Goal: Task Accomplishment & Management: Use online tool/utility

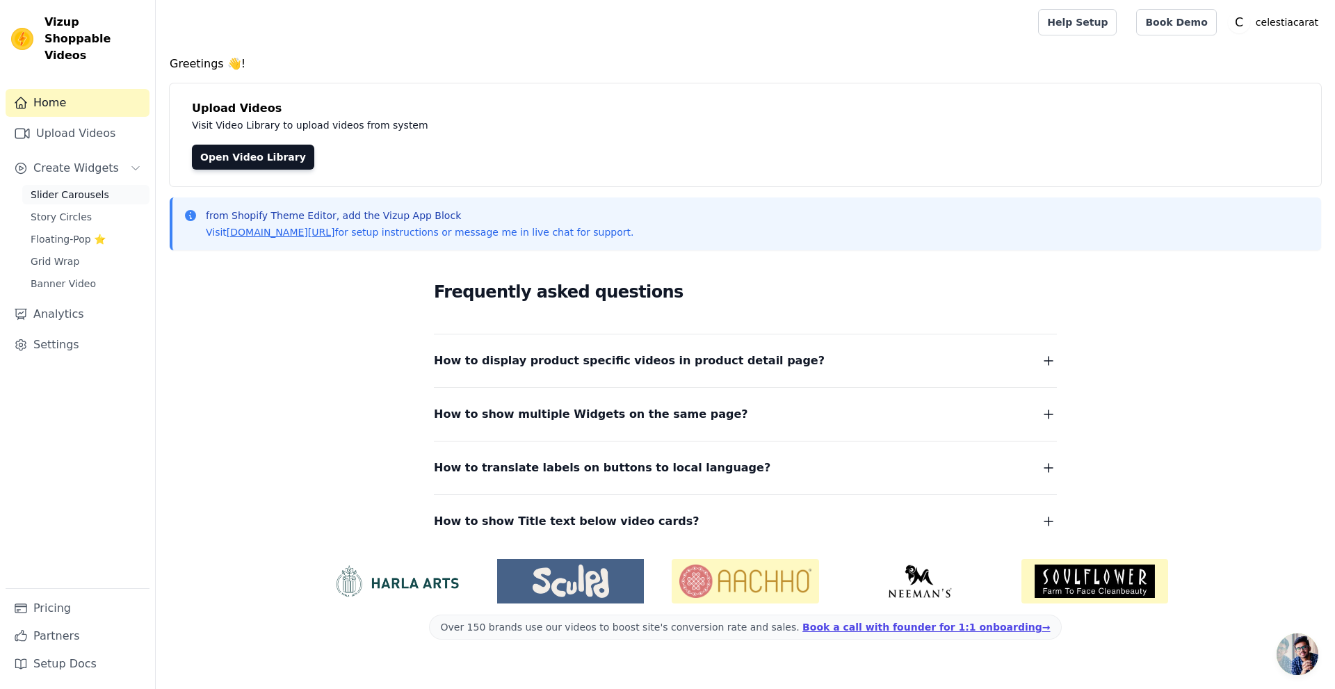
click at [62, 188] on span "Slider Carousels" at bounding box center [70, 195] width 79 height 14
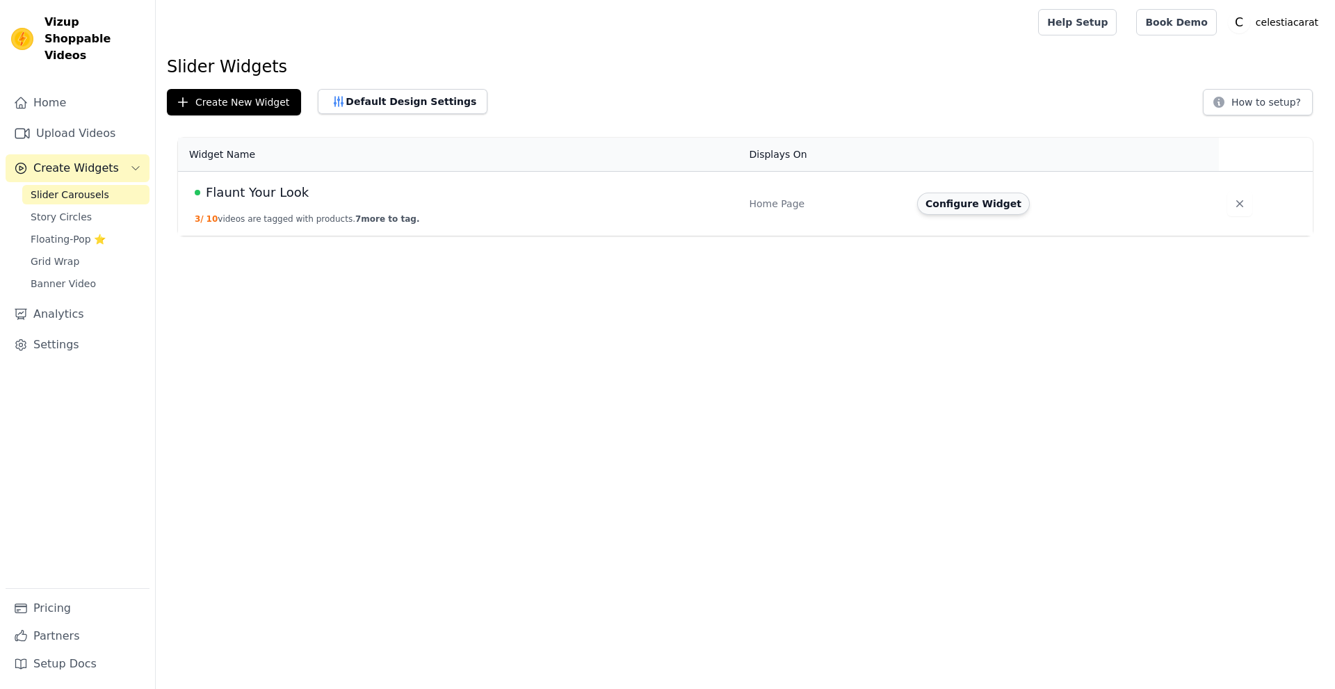
click at [964, 203] on button "Configure Widget" at bounding box center [973, 204] width 113 height 22
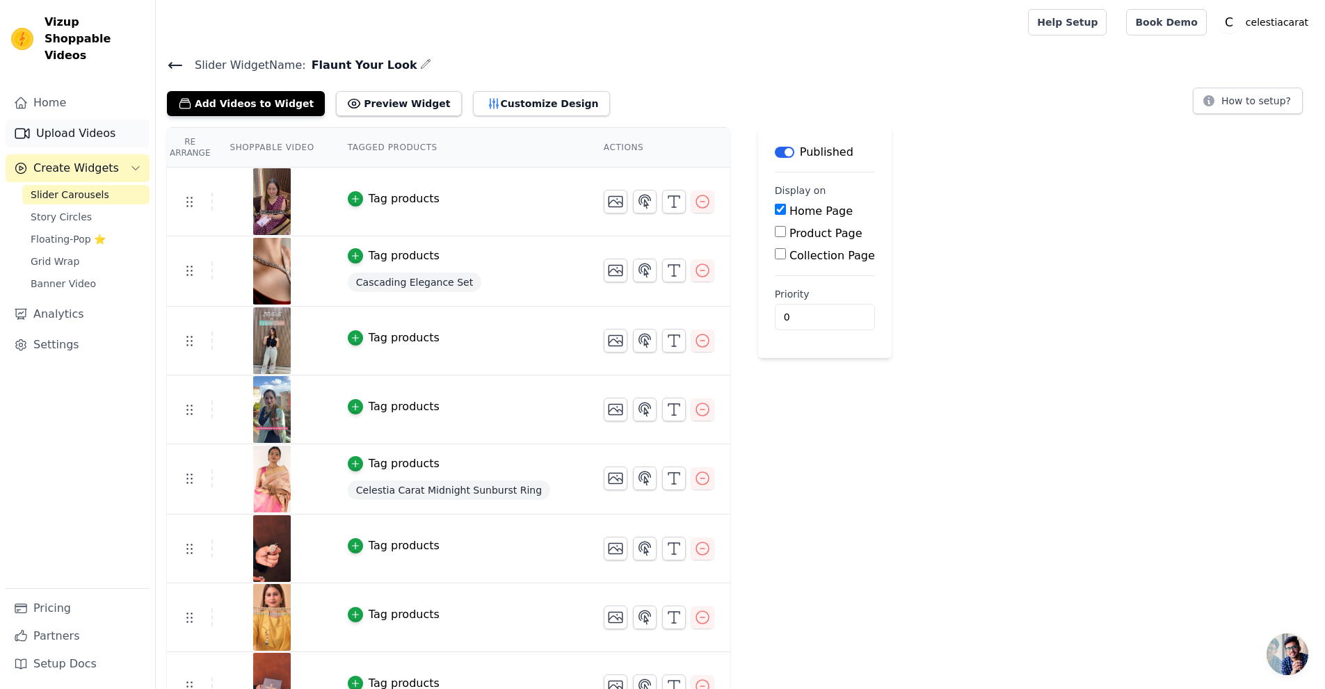
click at [64, 120] on link "Upload Videos" at bounding box center [78, 134] width 144 height 28
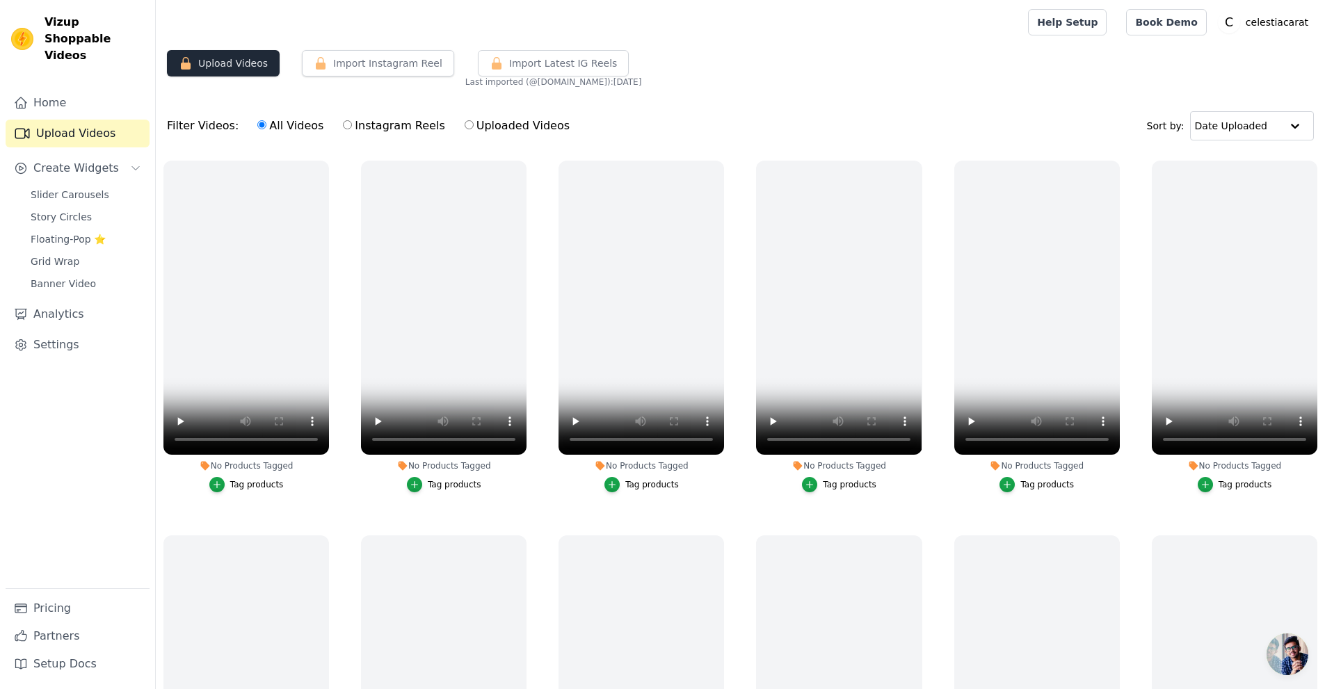
click at [241, 64] on button "Upload Videos" at bounding box center [223, 63] width 113 height 26
click at [48, 612] on link "Pricing" at bounding box center [78, 609] width 144 height 28
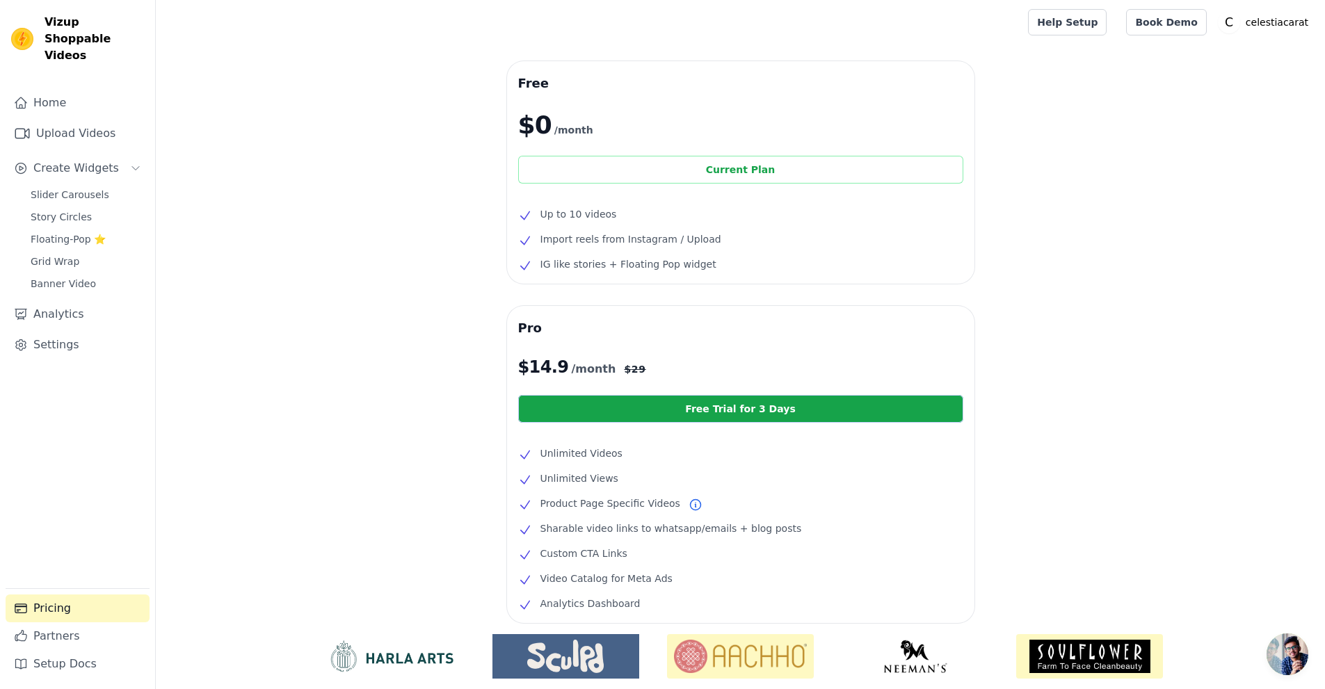
click at [604, 174] on div "Current Plan" at bounding box center [740, 170] width 445 height 28
click at [60, 120] on link "Upload Videos" at bounding box center [78, 134] width 144 height 28
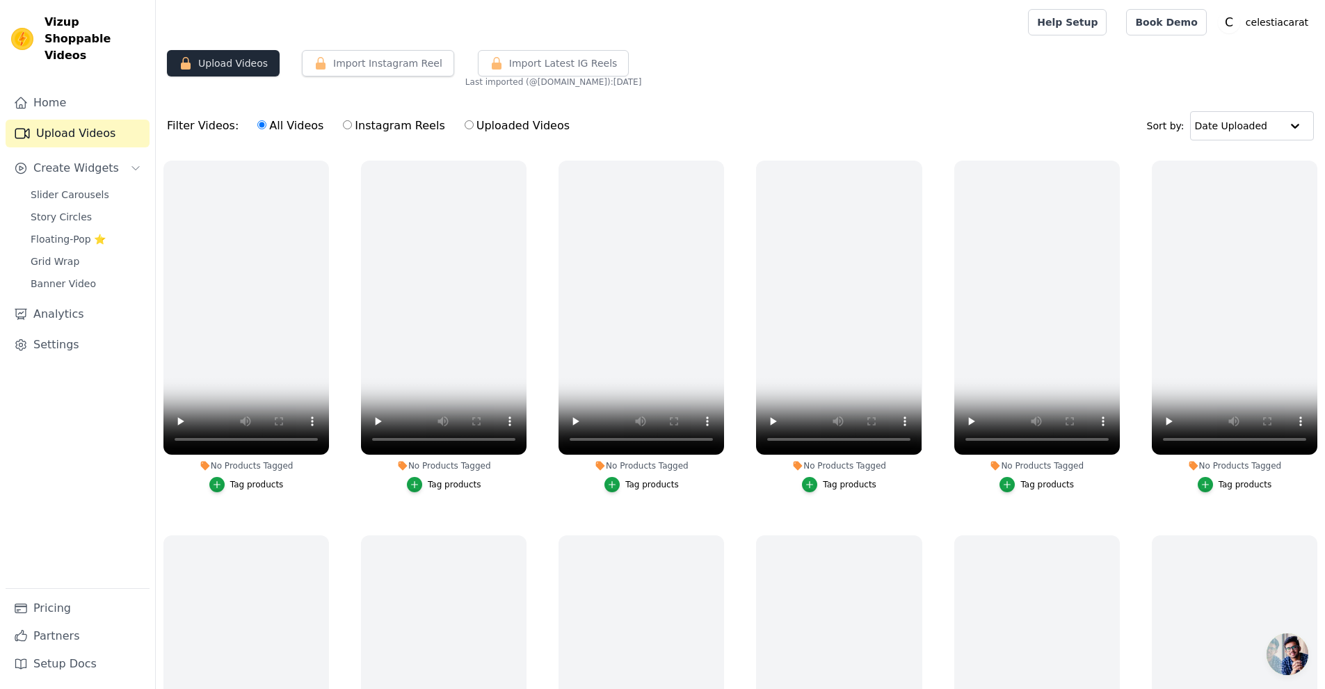
click at [222, 66] on button "Upload Videos" at bounding box center [223, 63] width 113 height 26
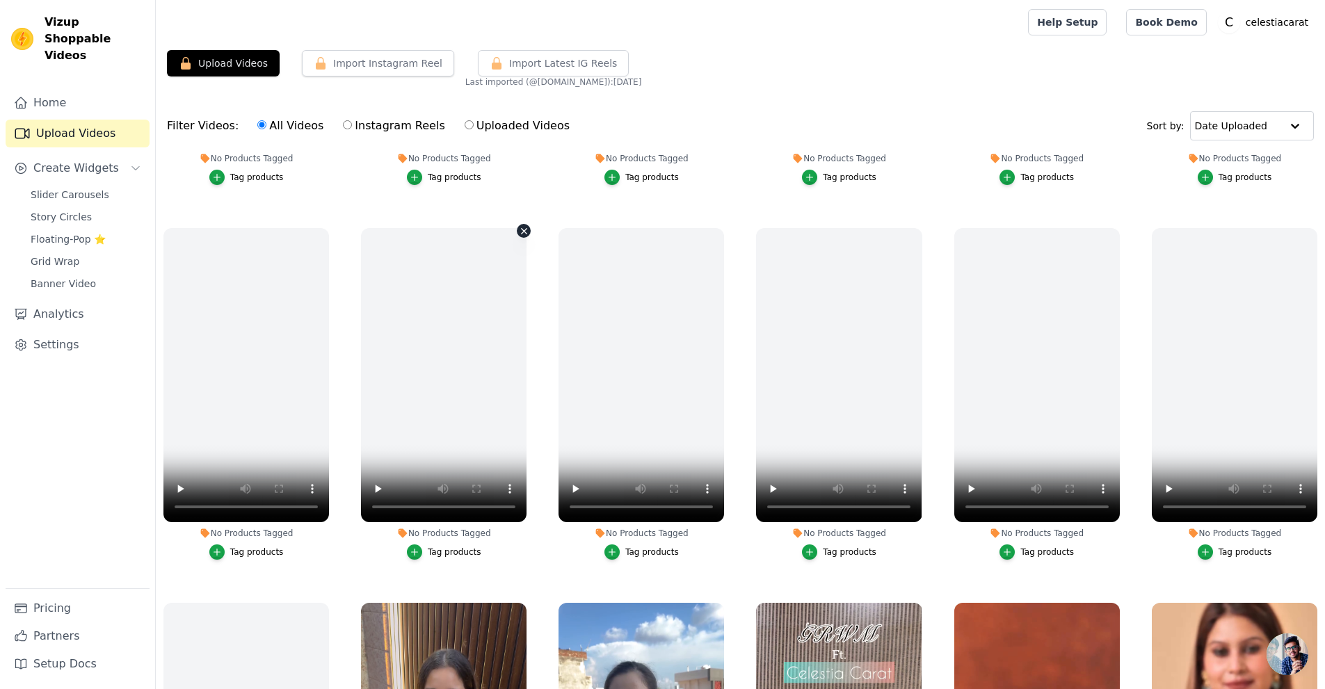
scroll to position [2086, 0]
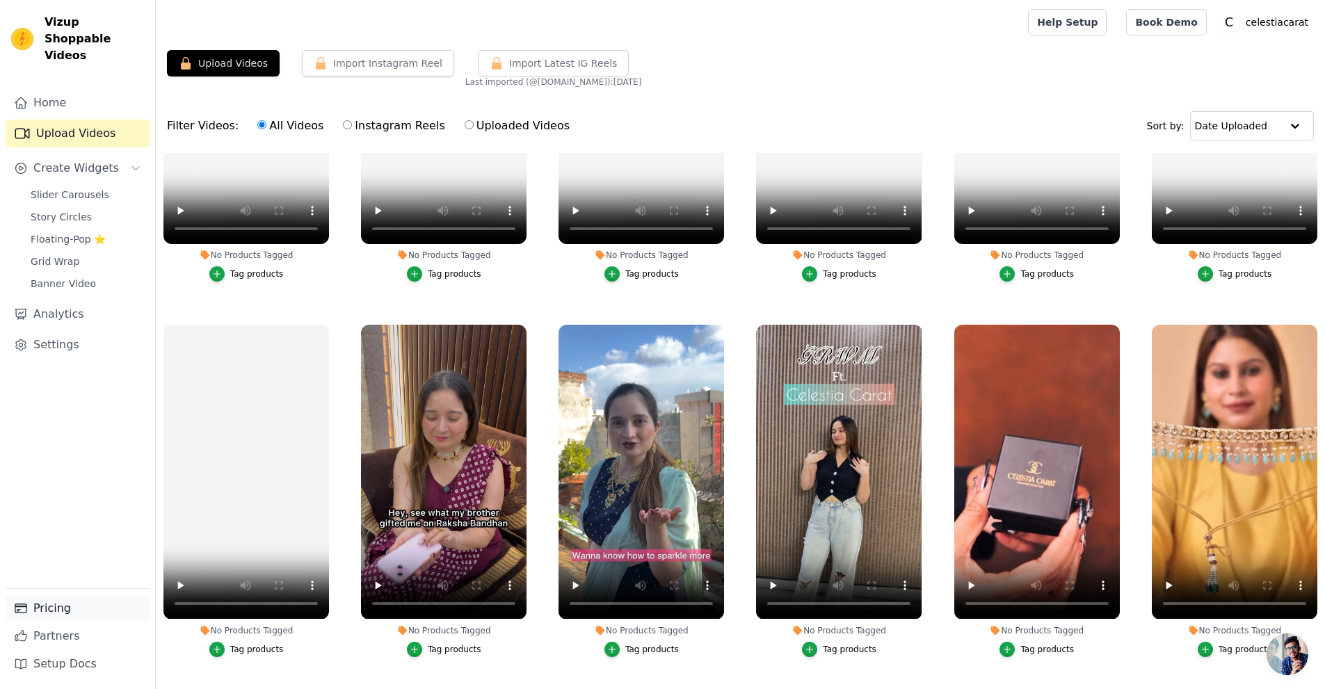
click at [48, 605] on link "Pricing" at bounding box center [78, 609] width 144 height 28
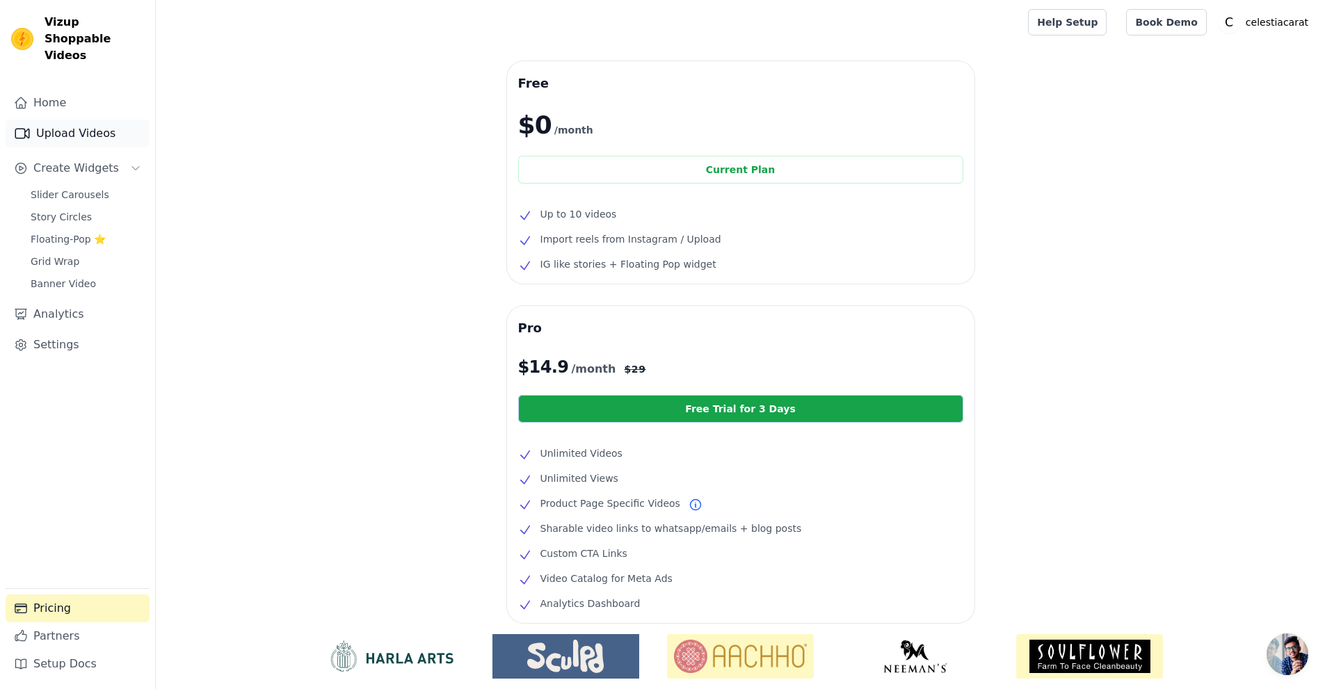
click at [71, 120] on link "Upload Videos" at bounding box center [78, 134] width 144 height 28
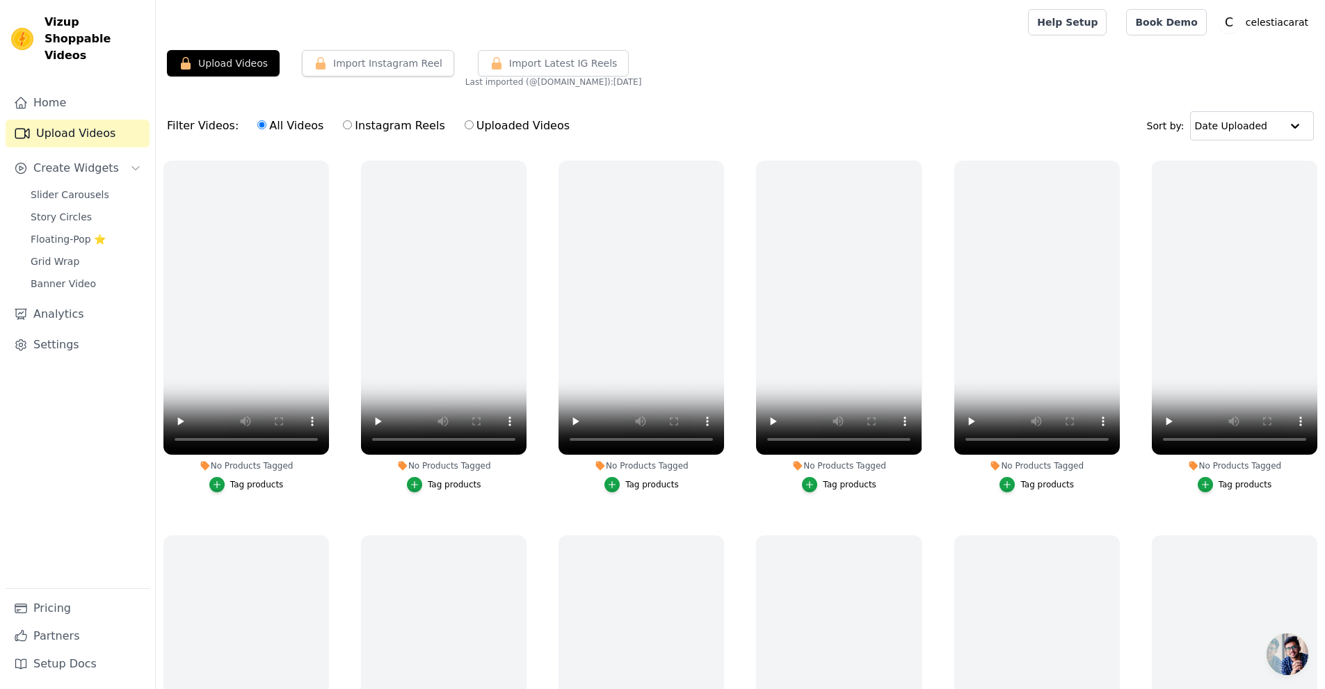
click at [88, 120] on link "Upload Videos" at bounding box center [78, 134] width 144 height 28
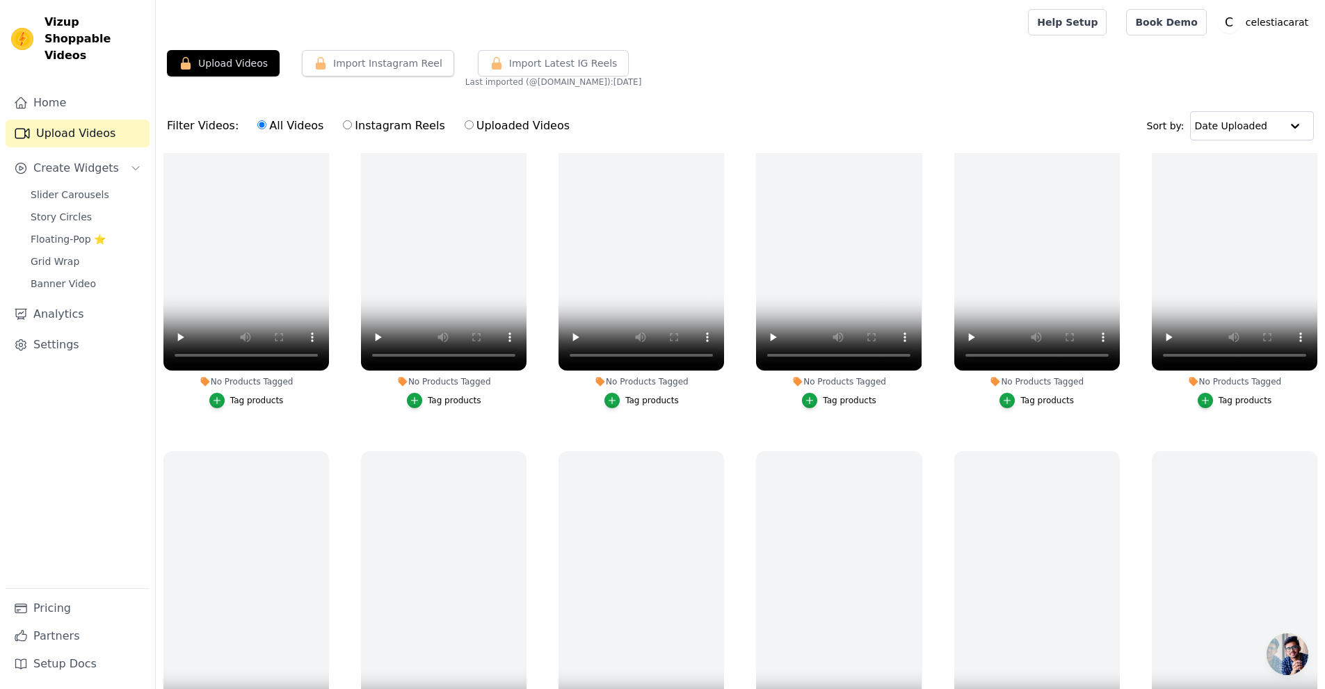
scroll to position [1113, 0]
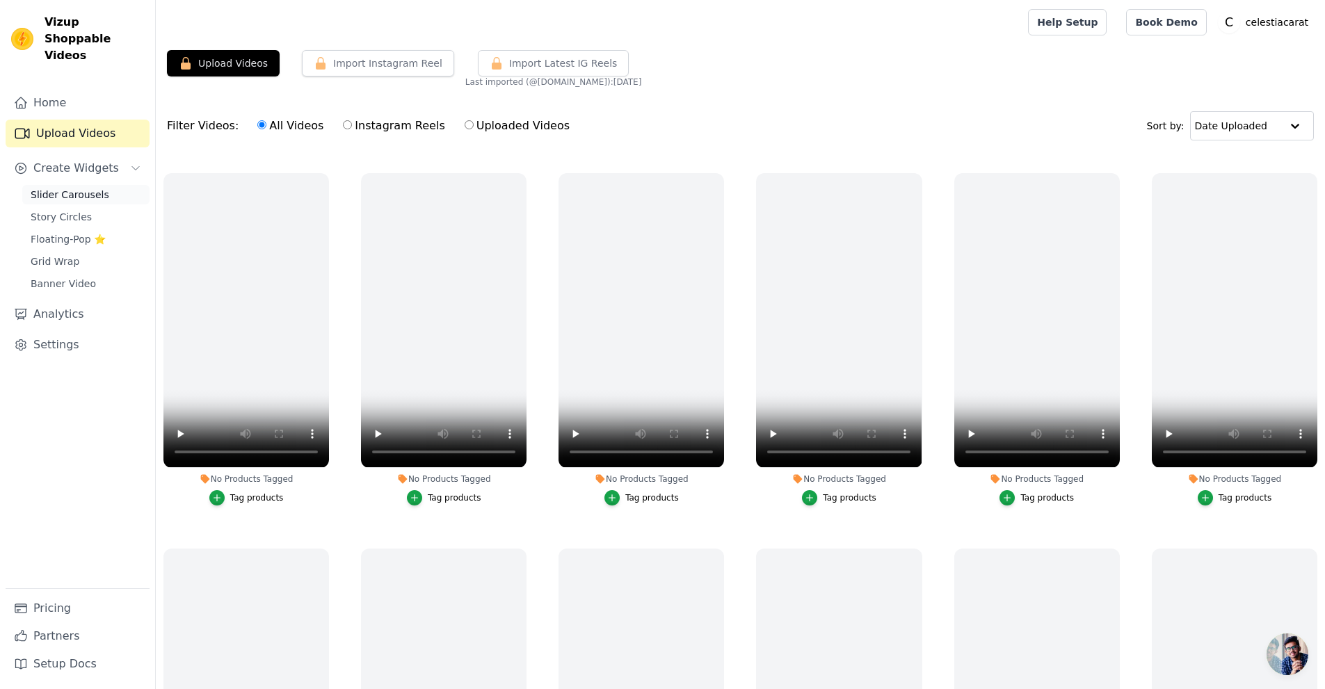
click at [65, 188] on span "Slider Carousels" at bounding box center [70, 195] width 79 height 14
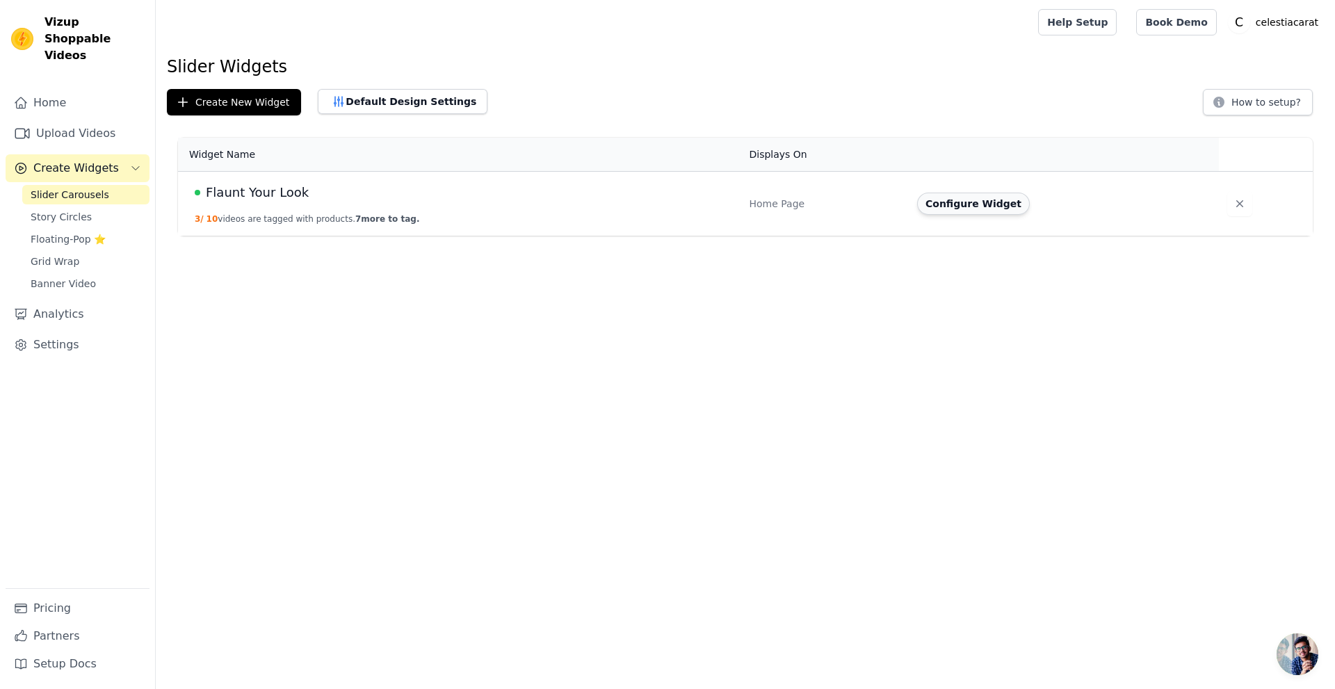
click at [937, 205] on button "Configure Widget" at bounding box center [973, 204] width 113 height 22
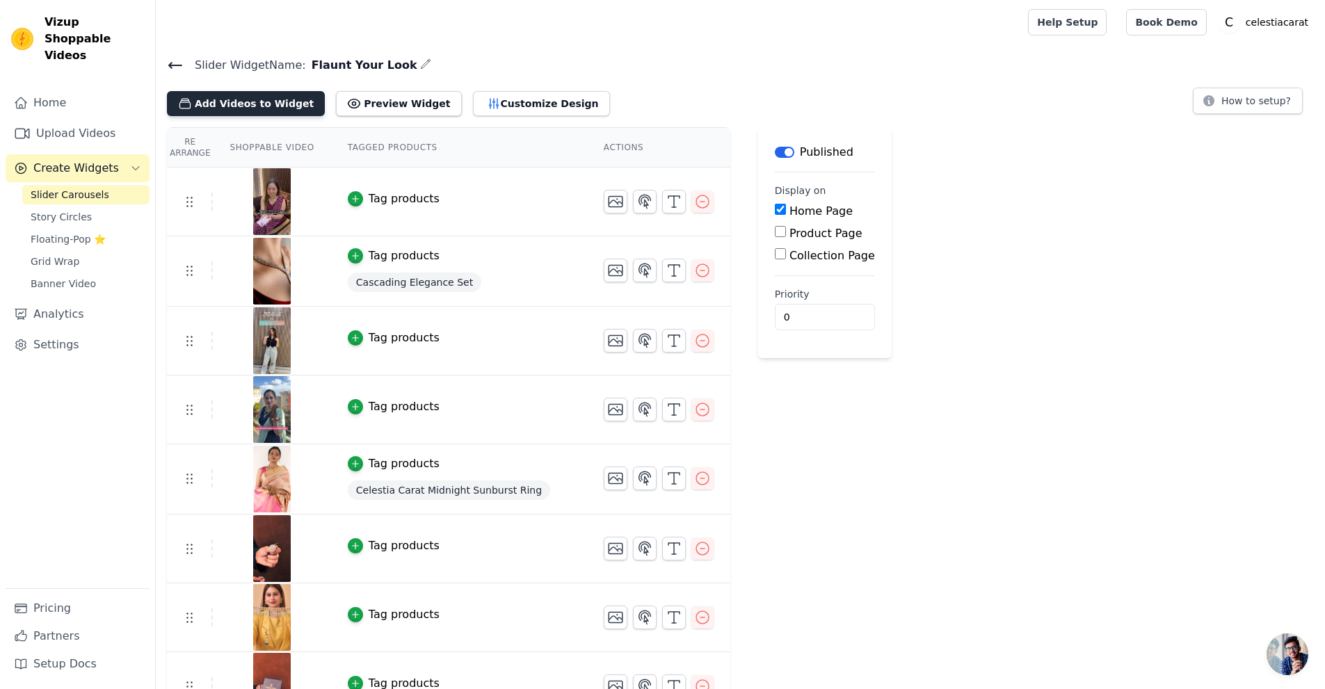
click at [243, 104] on button "Add Videos to Widget" at bounding box center [246, 103] width 158 height 25
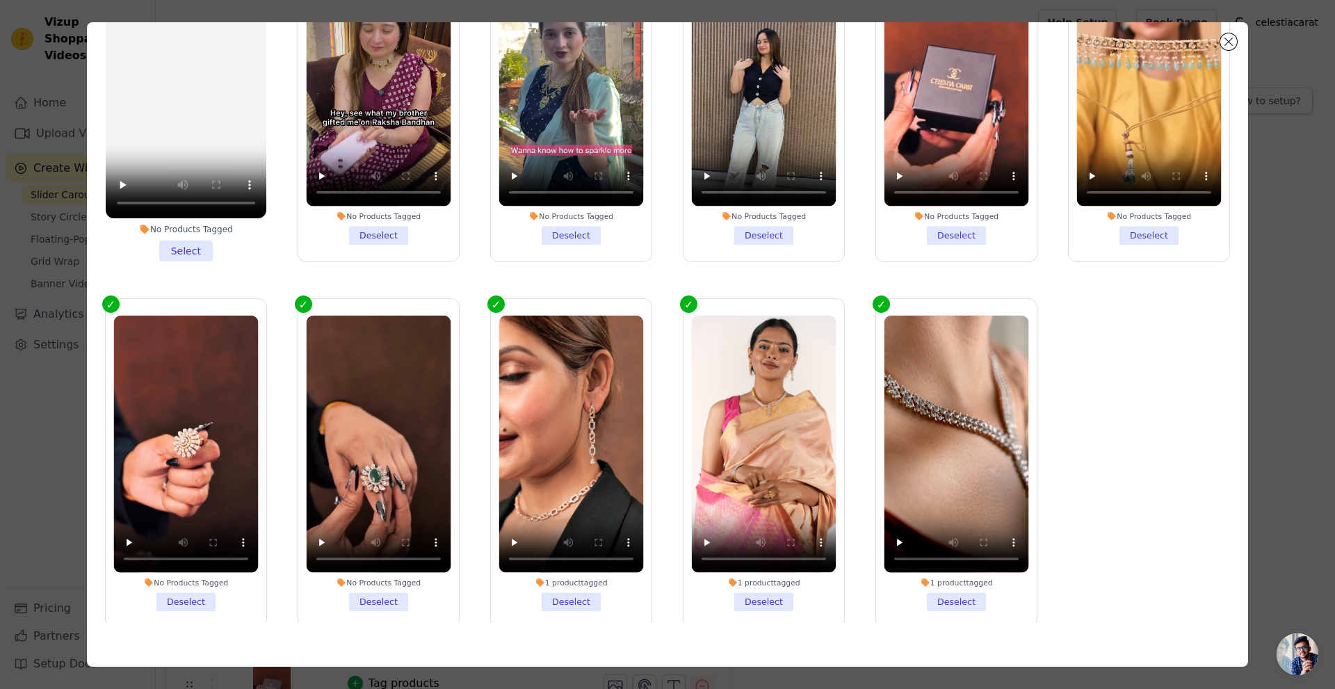
scroll to position [121, 0]
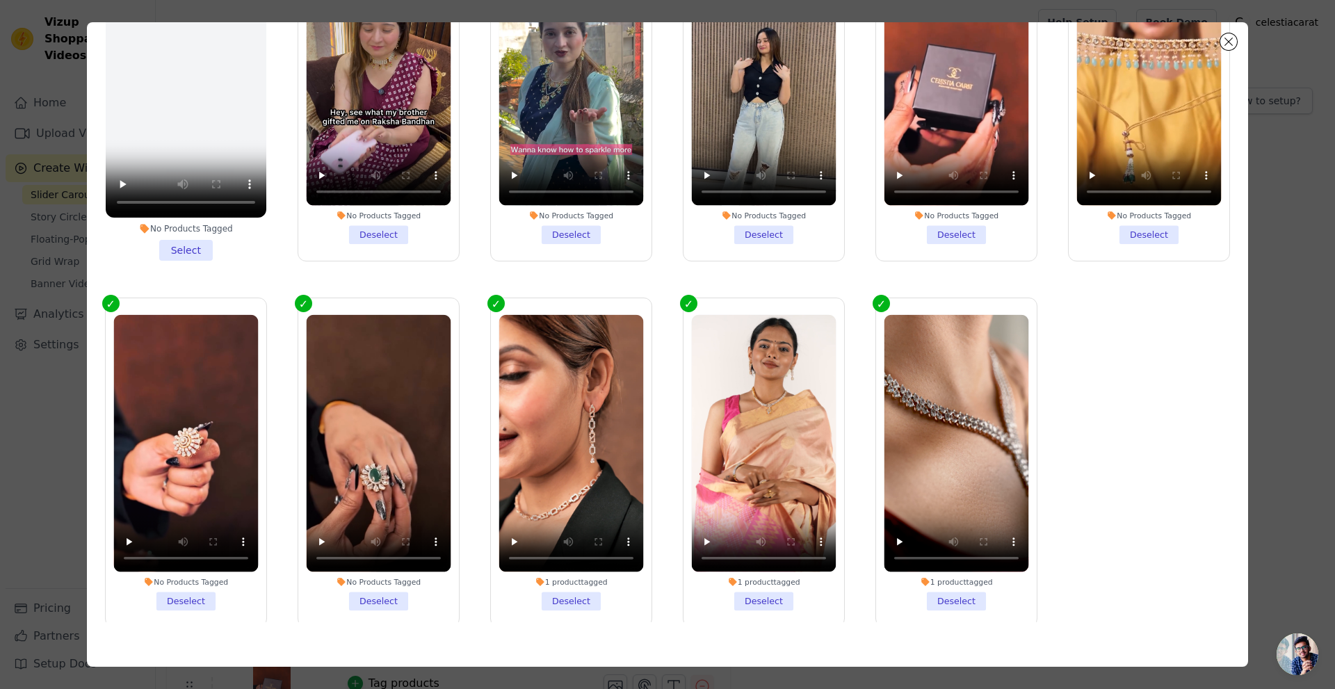
click at [209, 556] on li "No Products Tagged Deselect" at bounding box center [185, 462] width 145 height 296
click at [0, 0] on input "No Products Tagged Deselect" at bounding box center [0, 0] width 0 height 0
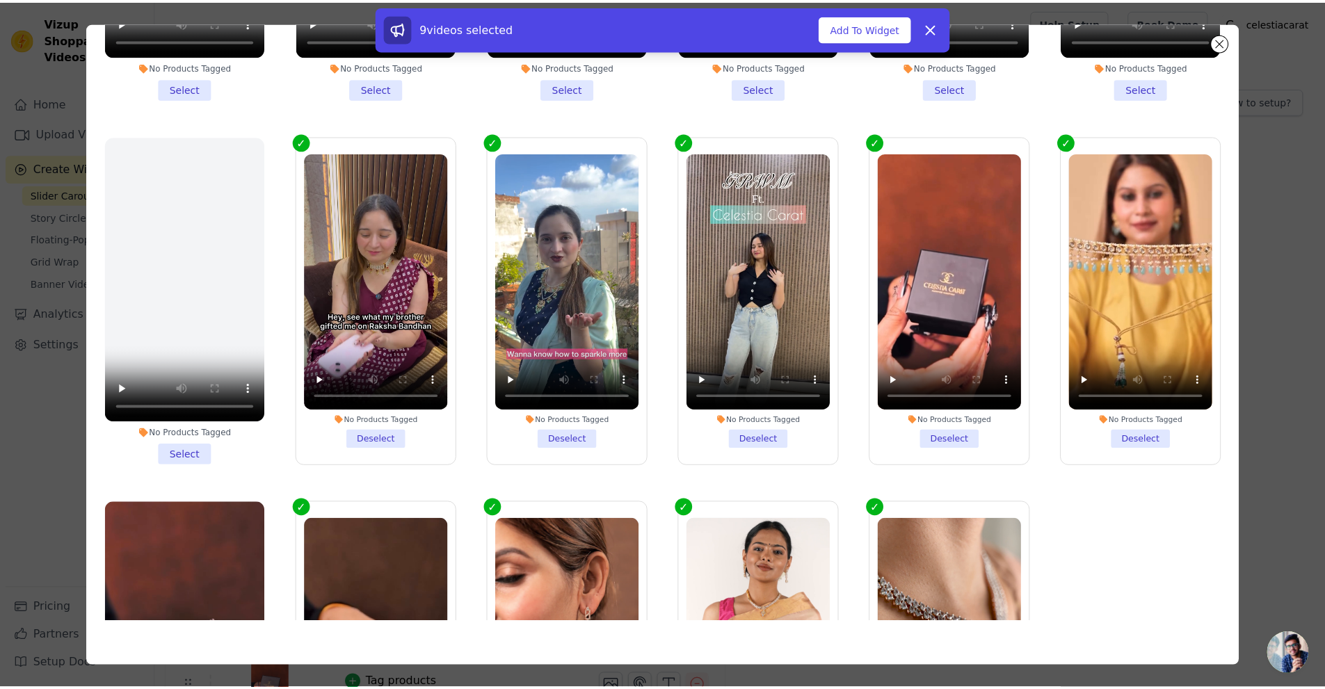
scroll to position [2043, 0]
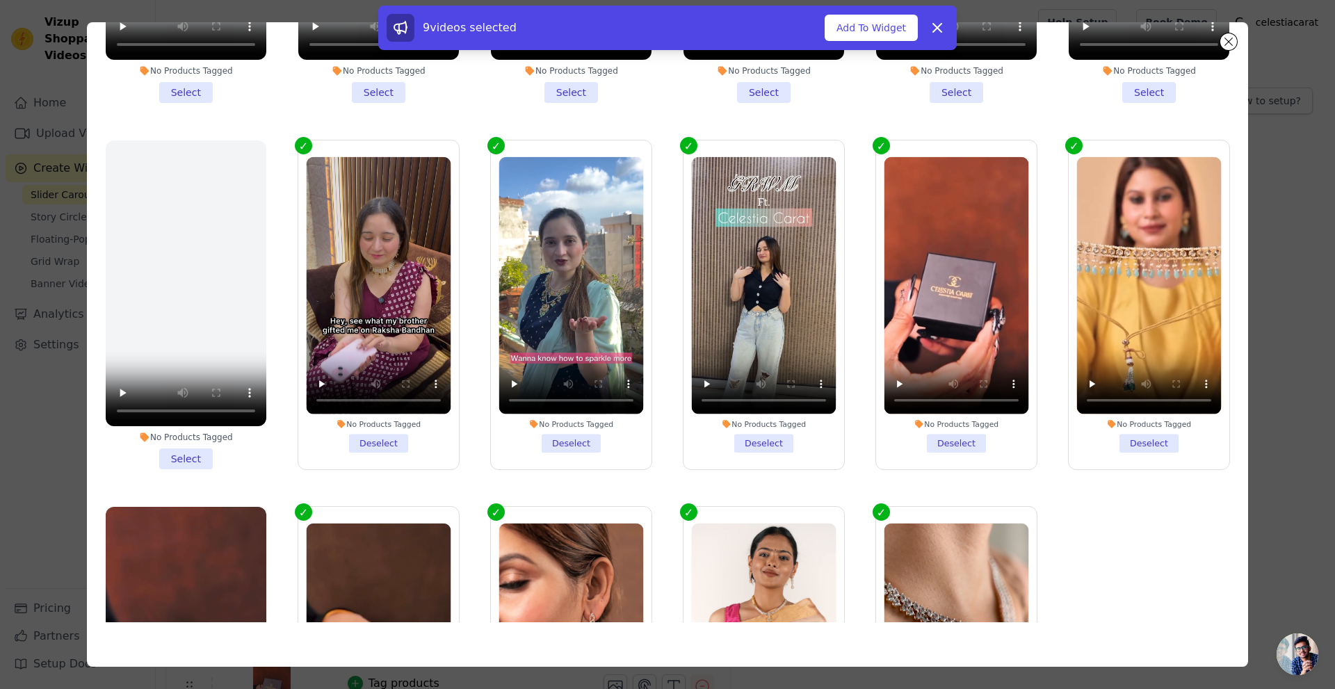
click at [528, 405] on li "No Products Tagged Deselect" at bounding box center [571, 304] width 145 height 296
click at [0, 0] on input "No Products Tagged Deselect" at bounding box center [0, 0] width 0 height 0
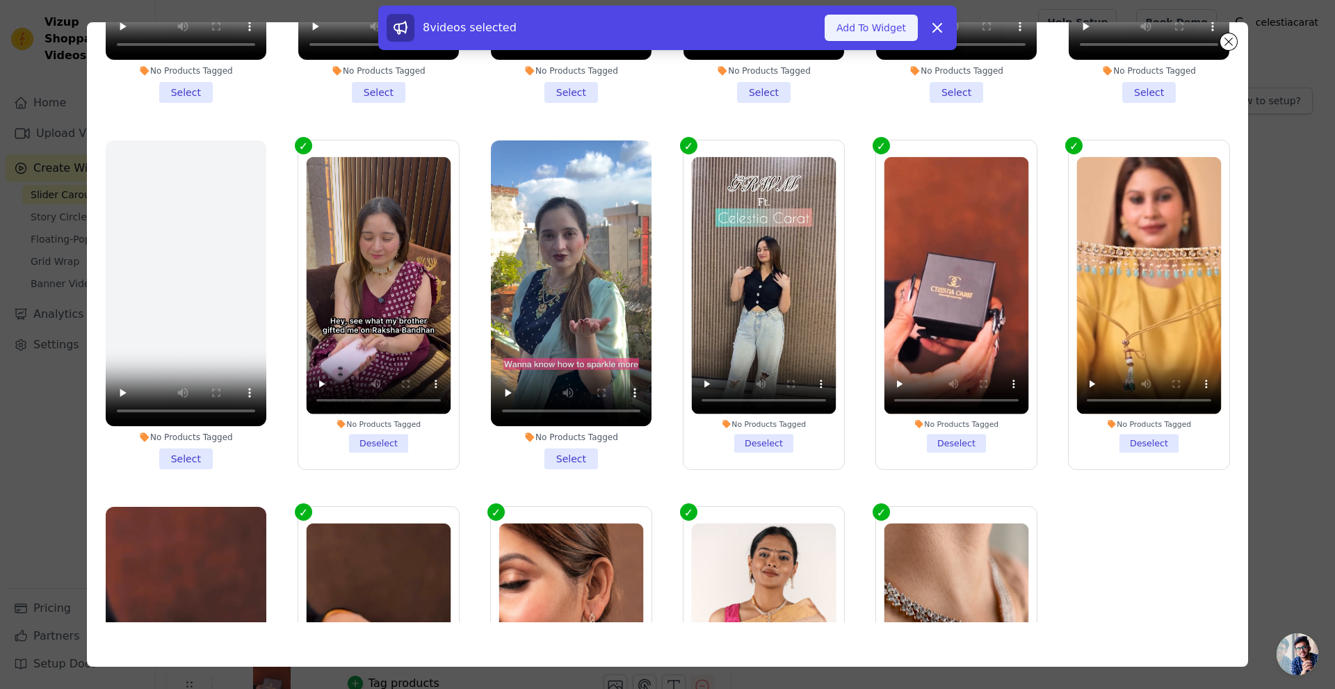
click at [871, 29] on button "Add To Widget" at bounding box center [871, 28] width 93 height 26
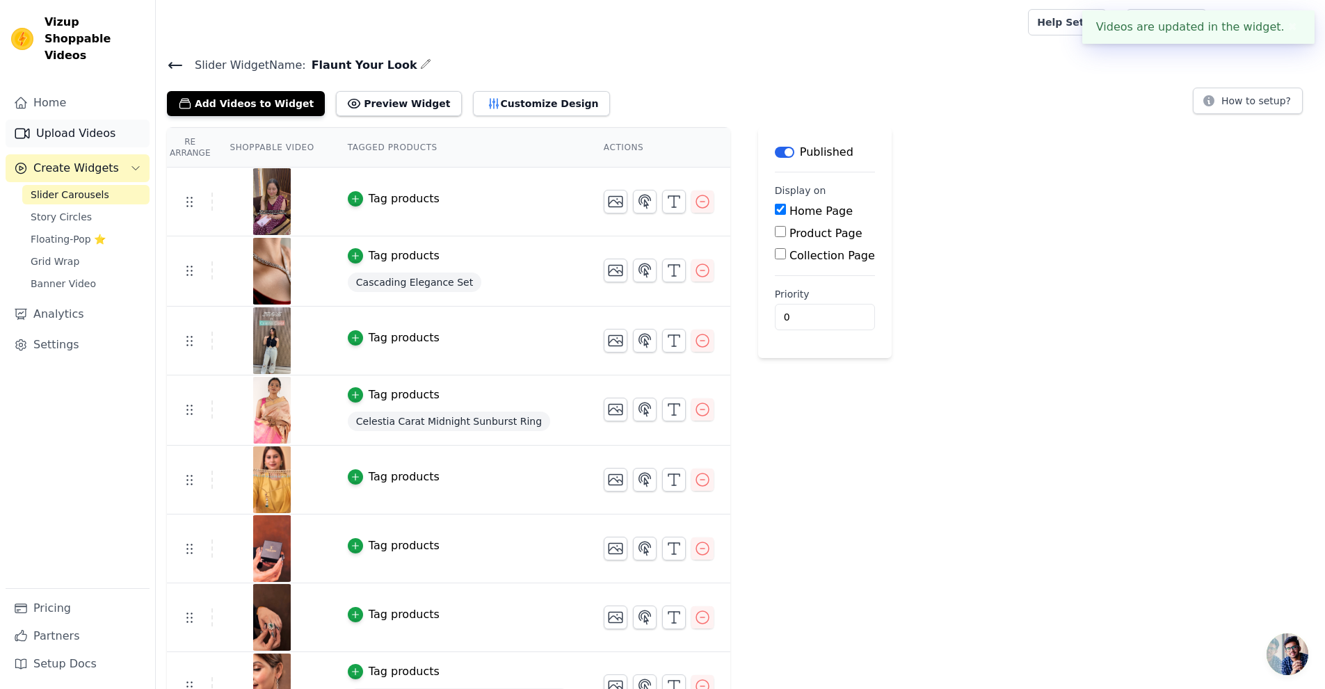
click at [55, 120] on link "Upload Videos" at bounding box center [78, 134] width 144 height 28
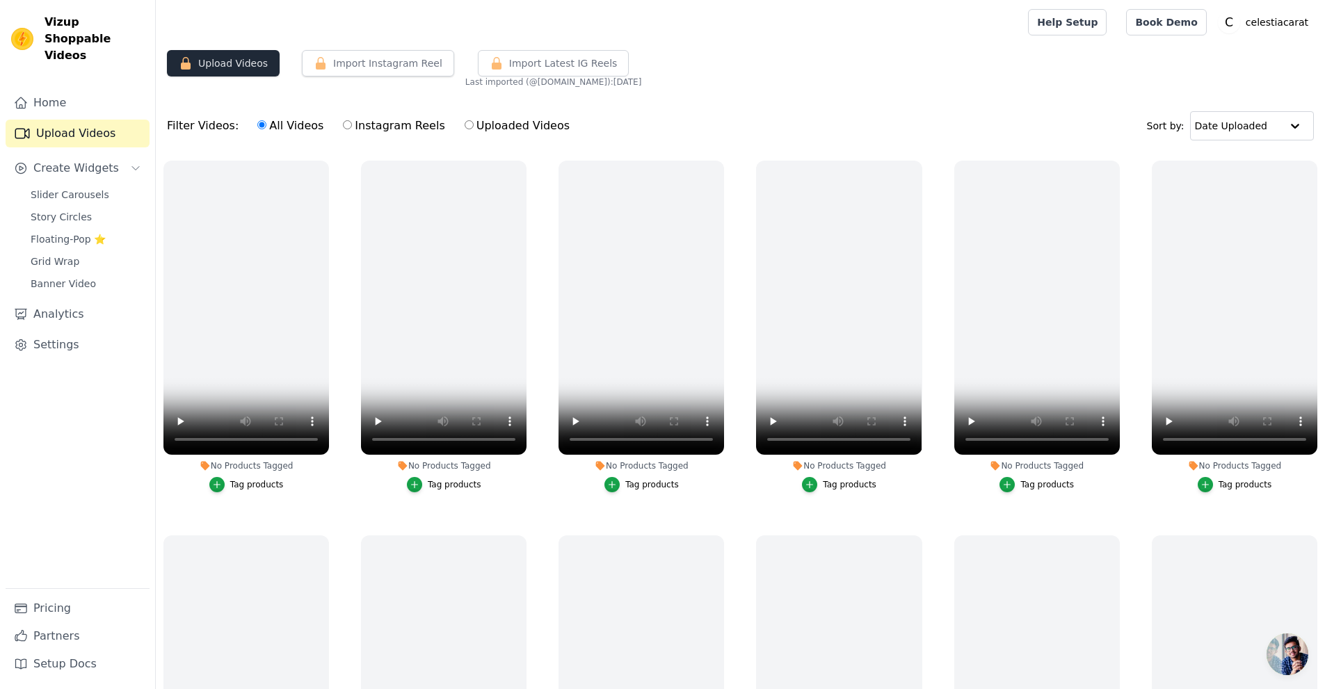
click at [239, 67] on button "Upload Videos" at bounding box center [223, 63] width 113 height 26
click at [369, 127] on label "Instagram Reels" at bounding box center [393, 126] width 103 height 18
click at [352, 127] on input "Instagram Reels" at bounding box center [347, 124] width 9 height 9
radio input "true"
click at [442, 128] on div "All Videos Instagram Reels Uploaded Videos" at bounding box center [414, 126] width 328 height 32
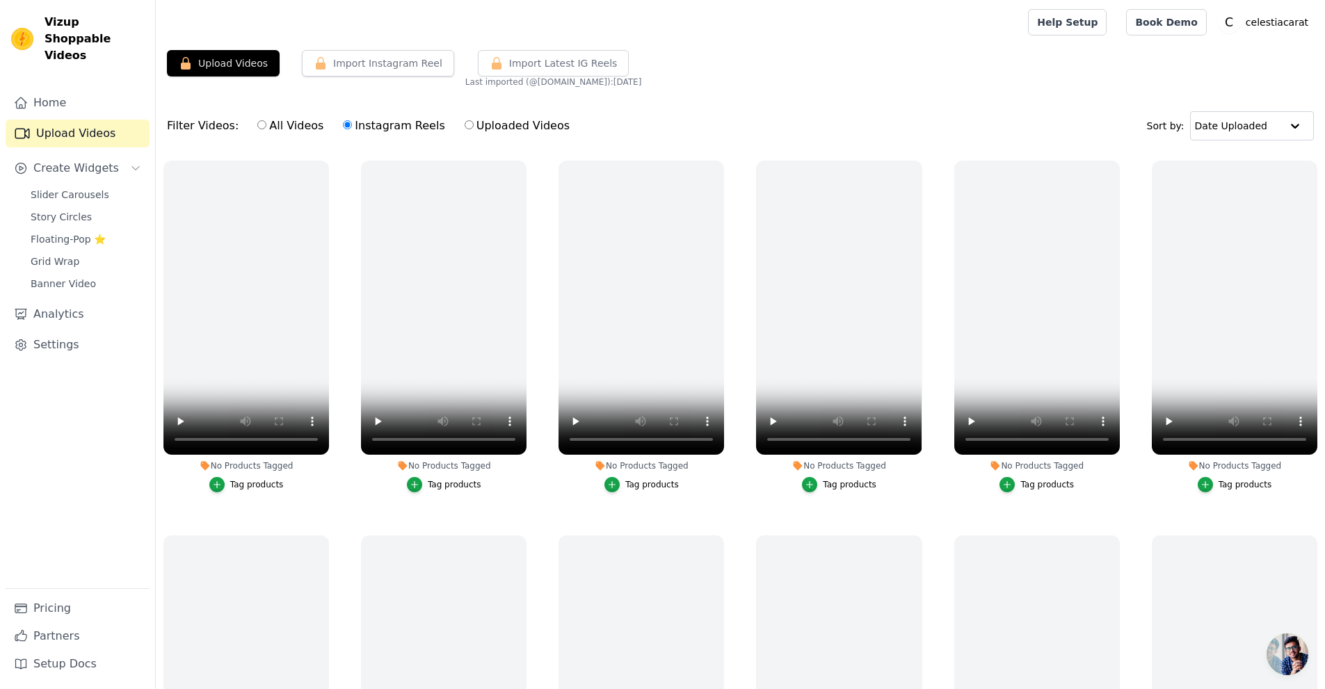
click at [465, 127] on input "Uploaded Videos" at bounding box center [469, 124] width 9 height 9
radio input "true"
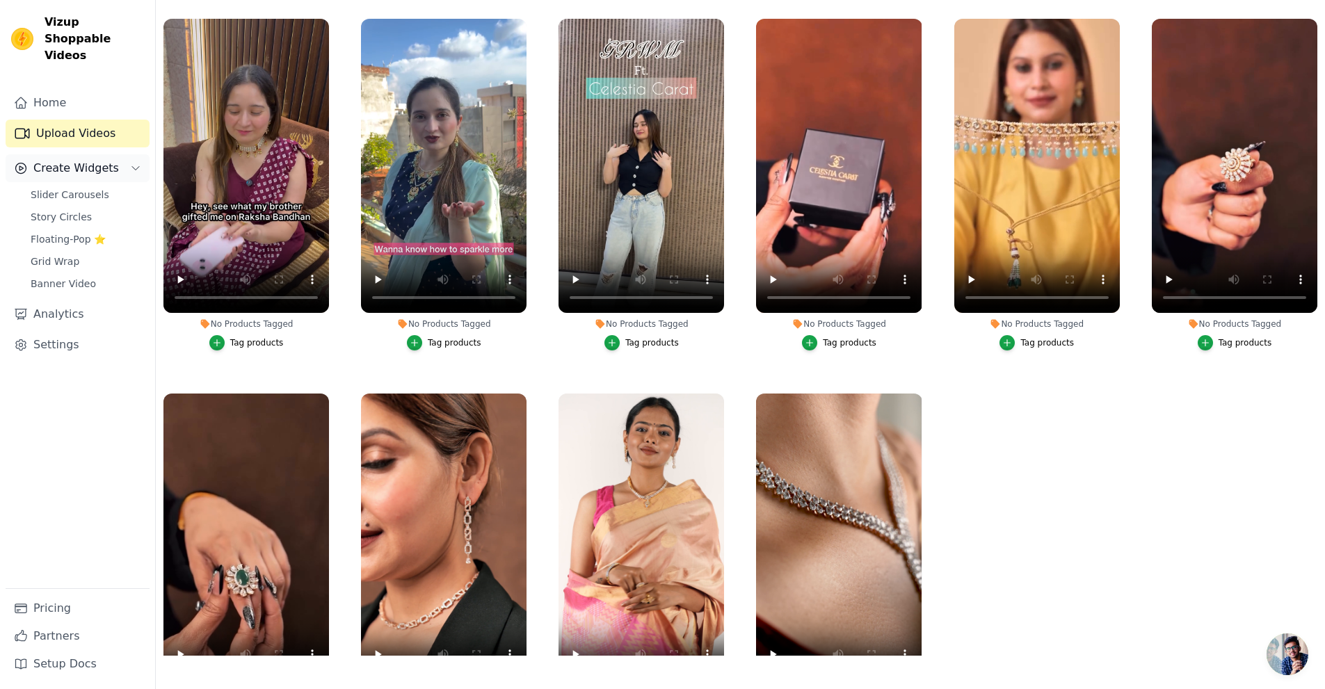
click at [64, 160] on span "Create Widgets" at bounding box center [76, 168] width 86 height 17
click at [56, 136] on div "Home Upload Videos Create Widgets Analytics Settings" at bounding box center [78, 338] width 144 height 499
click at [48, 120] on link "Upload Videos" at bounding box center [78, 134] width 144 height 28
click at [60, 160] on span "Create Widgets" at bounding box center [76, 168] width 86 height 17
click at [55, 188] on span "Slider Carousels" at bounding box center [70, 195] width 79 height 14
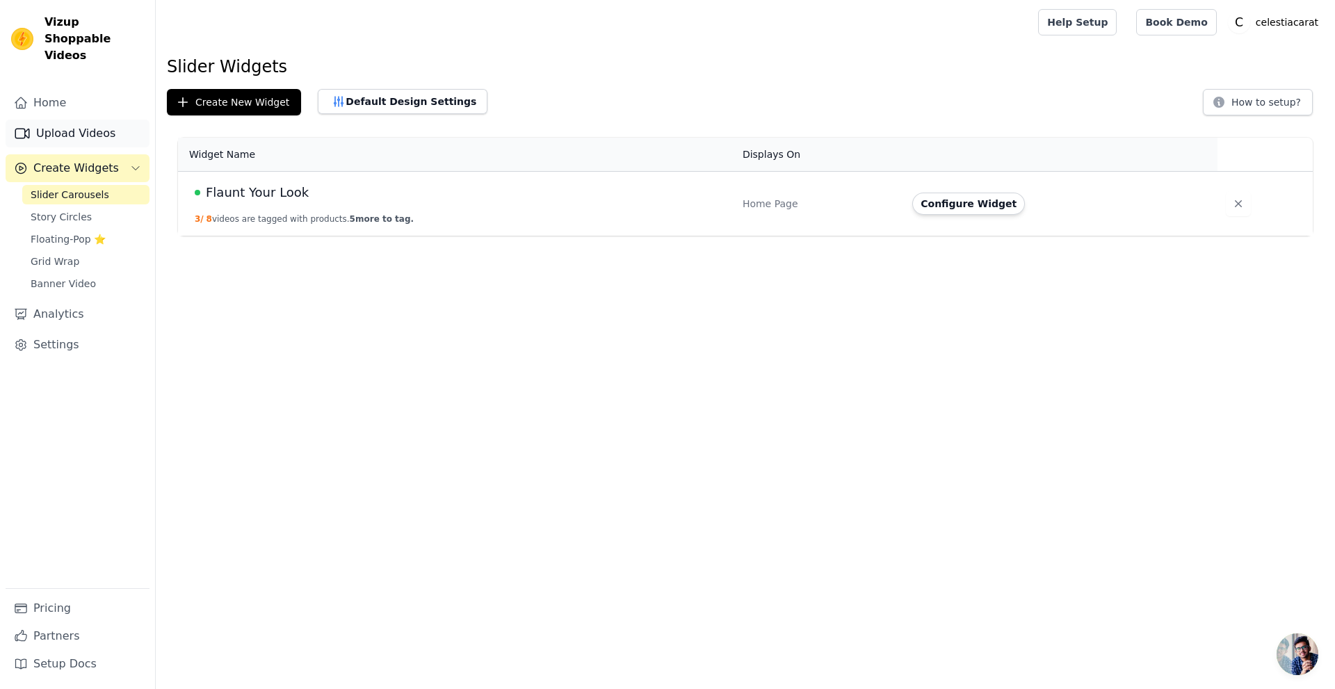
click at [53, 120] on link "Upload Videos" at bounding box center [78, 134] width 144 height 28
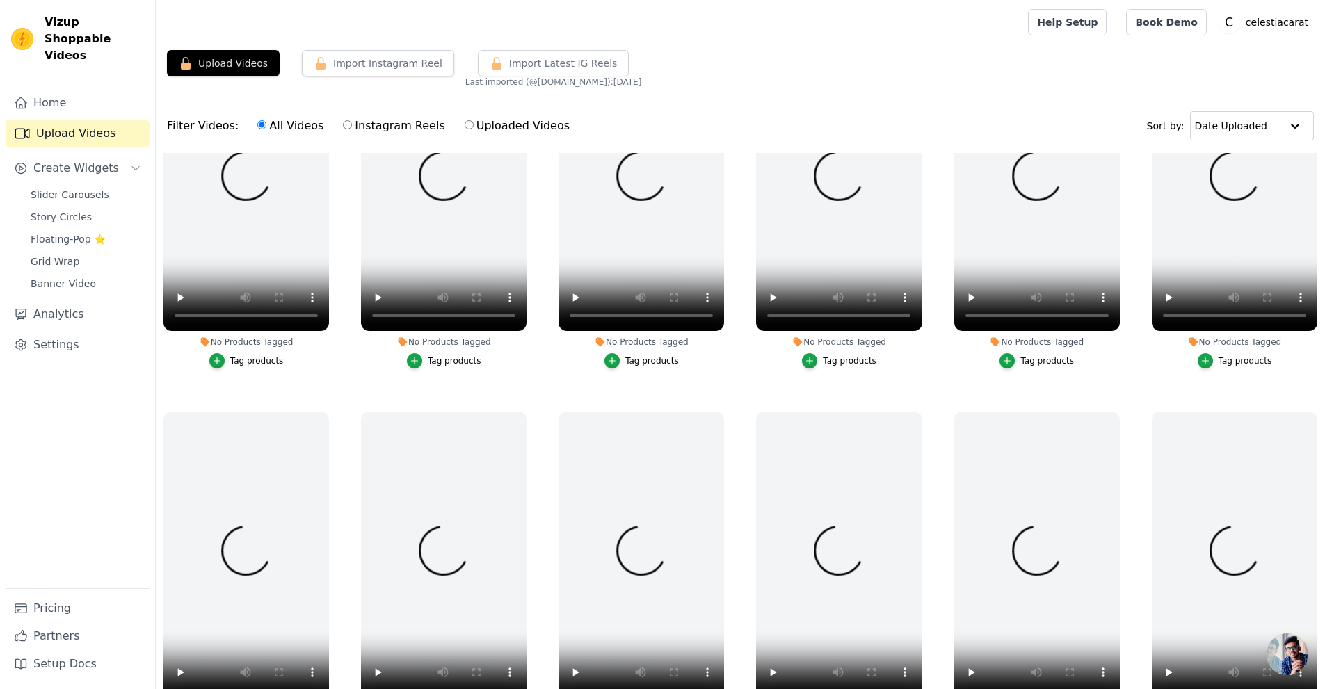
scroll to position [122, 0]
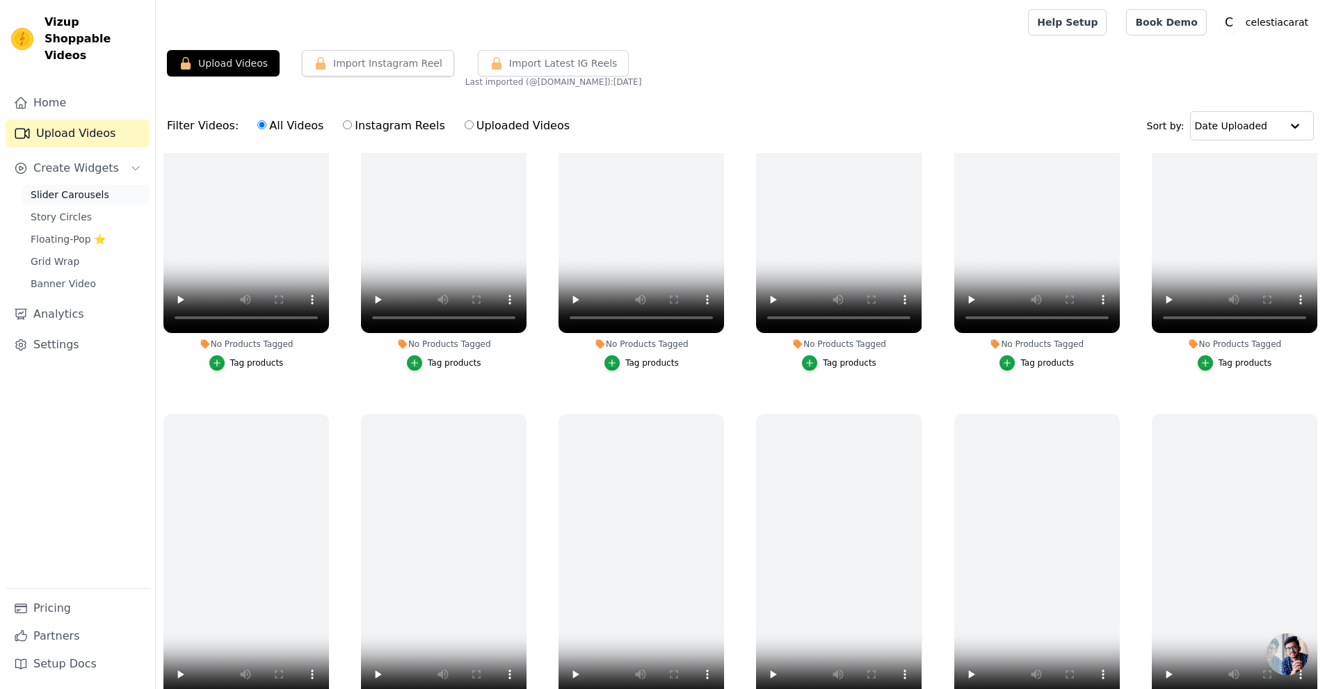
click at [81, 188] on span "Slider Carousels" at bounding box center [70, 195] width 79 height 14
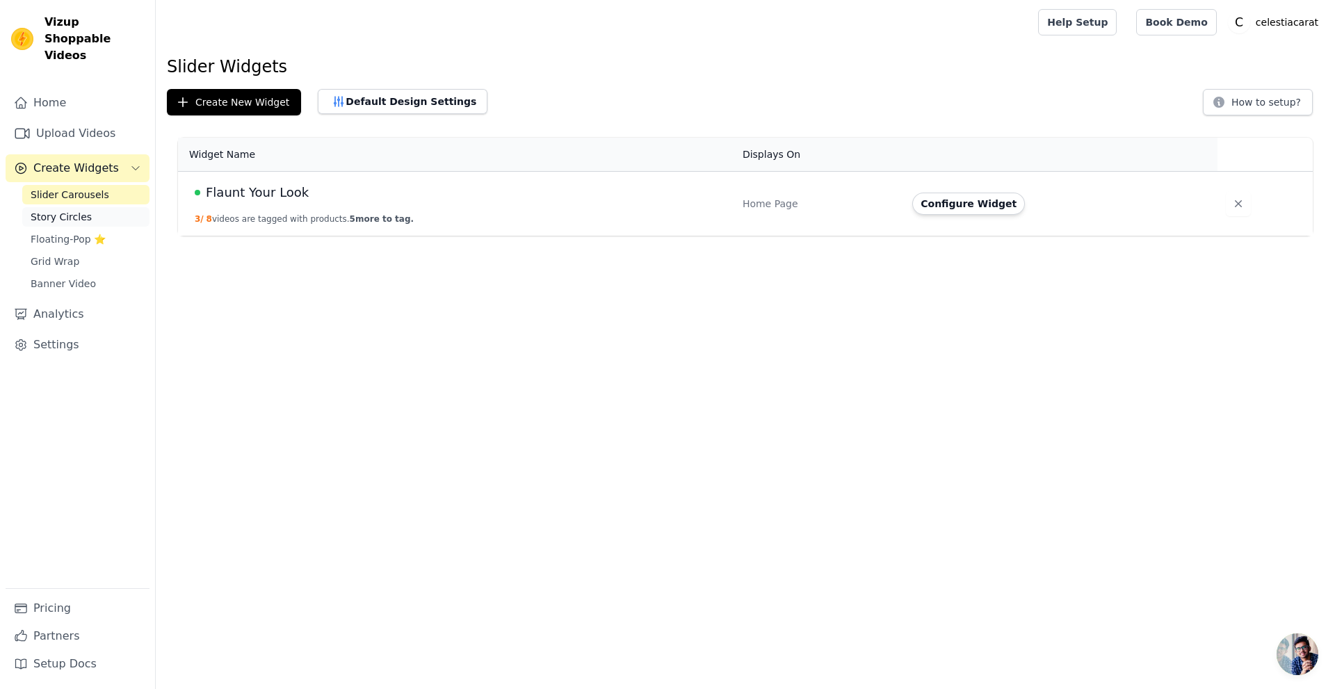
click at [65, 210] on span "Story Circles" at bounding box center [61, 217] width 61 height 14
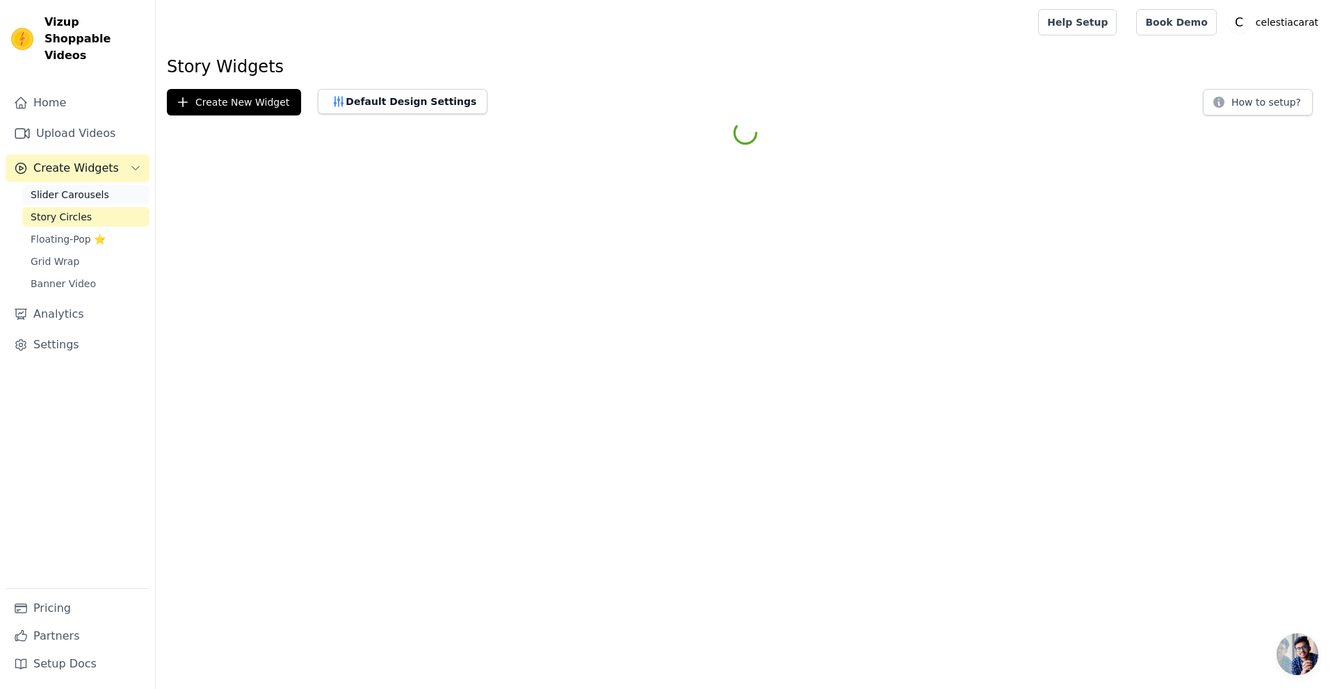
click at [60, 188] on span "Slider Carousels" at bounding box center [70, 195] width 79 height 14
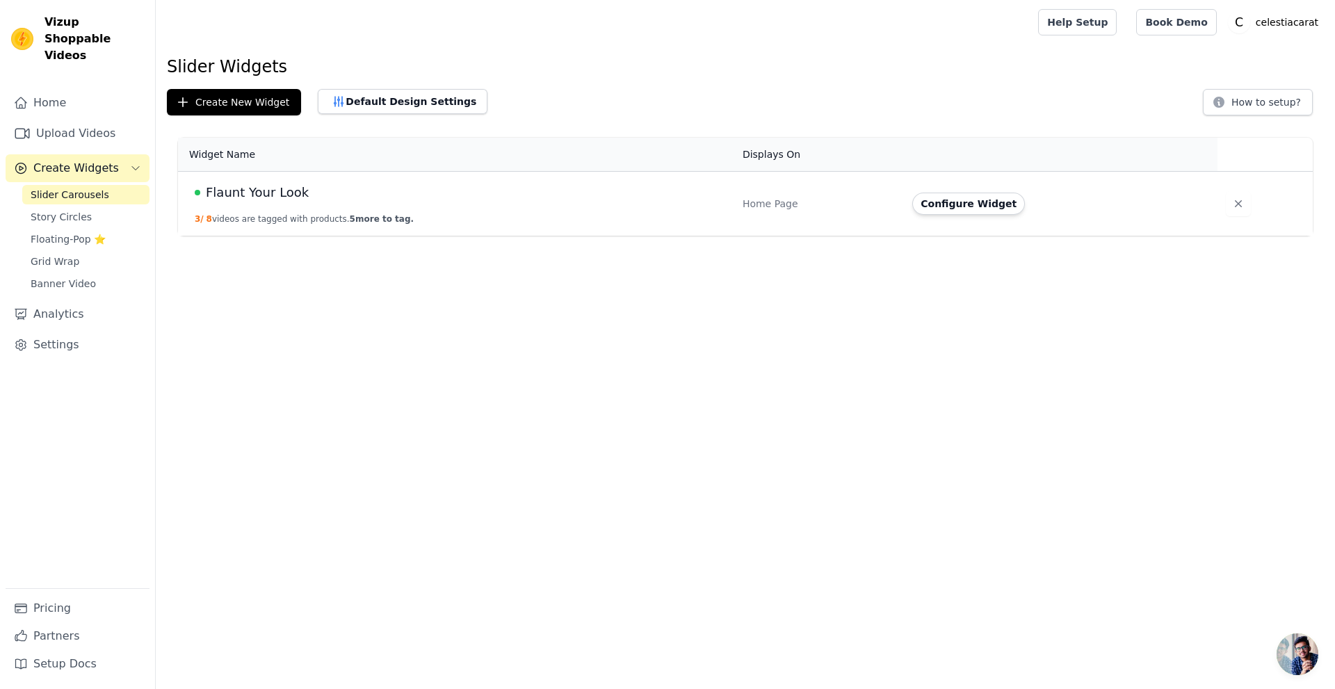
click at [60, 154] on button "Create Widgets" at bounding box center [78, 168] width 144 height 28
click at [73, 160] on span "Create Widgets" at bounding box center [76, 168] width 86 height 17
click at [77, 120] on link "Upload Videos" at bounding box center [78, 134] width 144 height 28
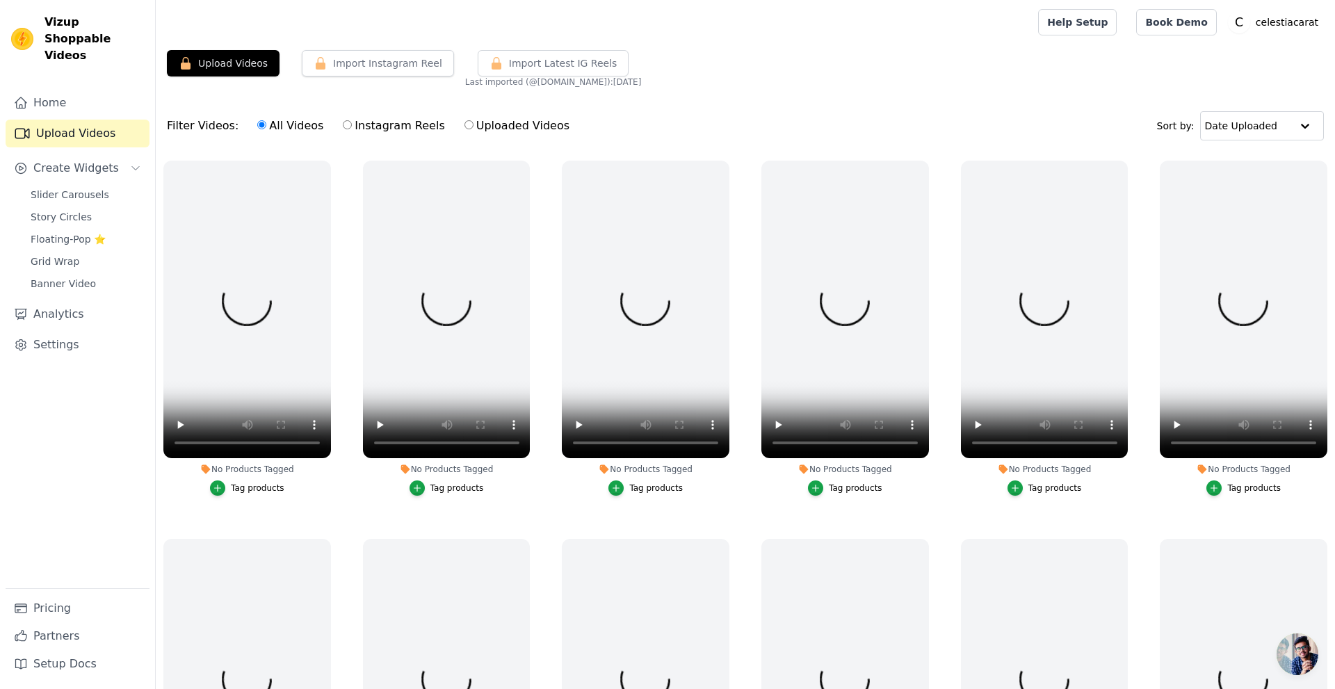
click at [477, 127] on label "Uploaded Videos" at bounding box center [517, 126] width 106 height 18
click at [474, 127] on input "Uploaded Videos" at bounding box center [469, 124] width 9 height 9
radio input "true"
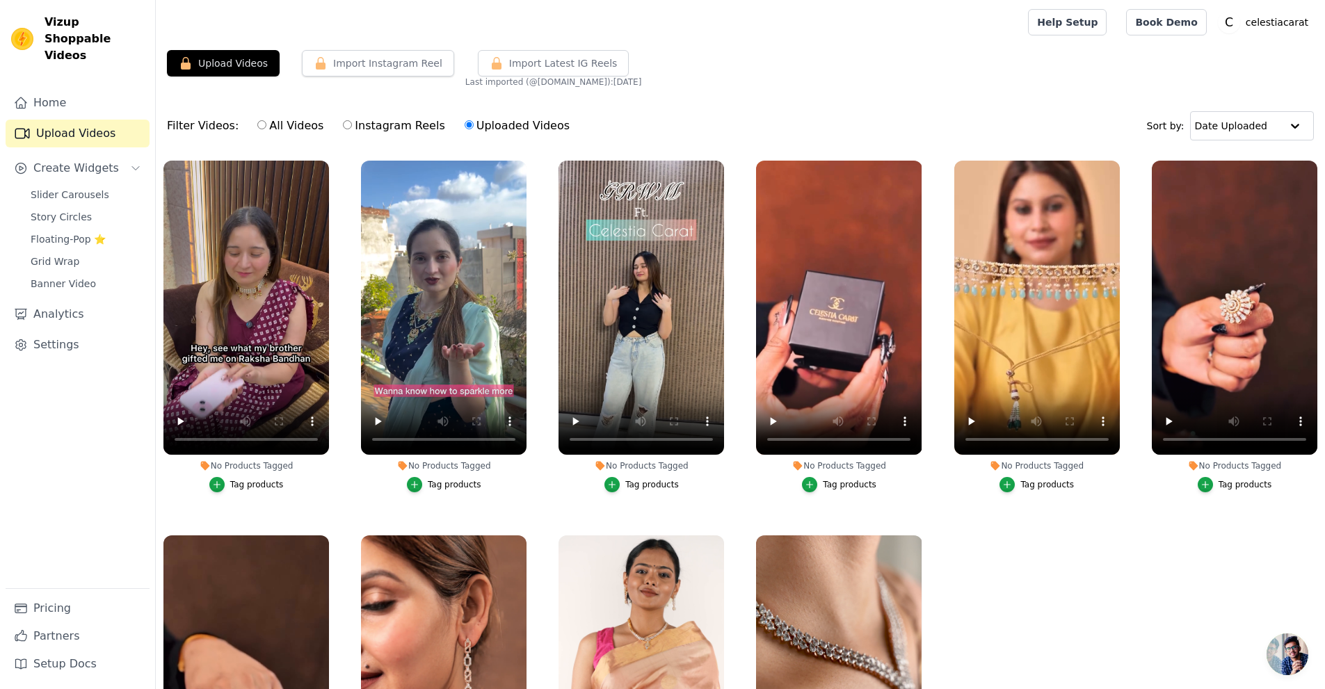
click at [223, 129] on div "Filter Videos: All Videos Instagram Reels Uploaded Videos" at bounding box center [372, 126] width 410 height 32
click at [1309, 161] on icon "button" at bounding box center [1314, 164] width 10 height 10
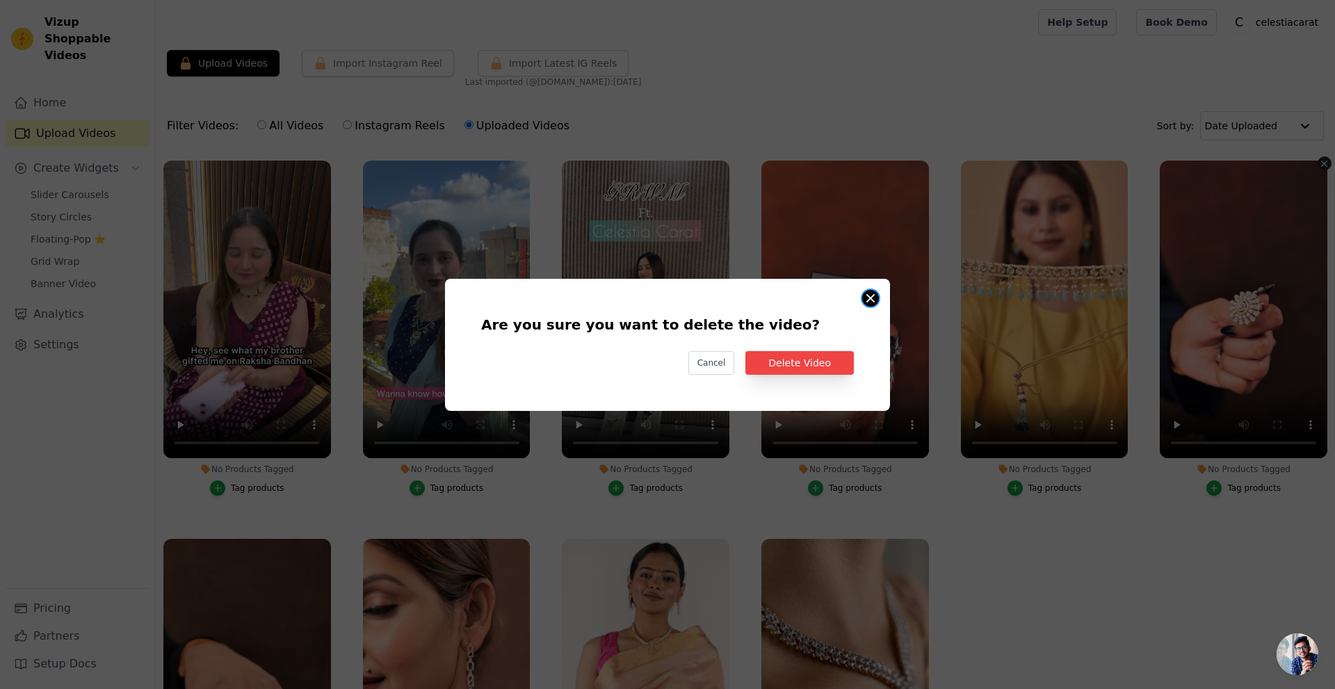
click at [866, 296] on button "Are you sure you want to delete the video? Cancel Delete Video No Products Tagg…" at bounding box center [870, 298] width 17 height 17
